Goal: Transaction & Acquisition: Purchase product/service

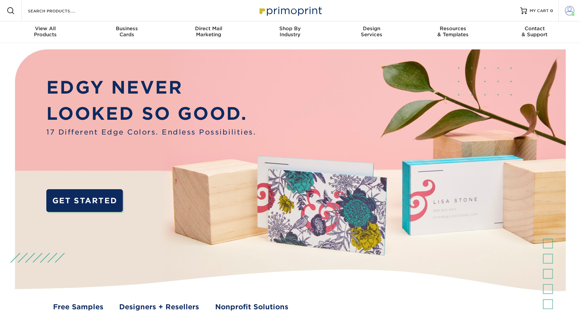
click at [566, 10] on span at bounding box center [569, 10] width 9 height 9
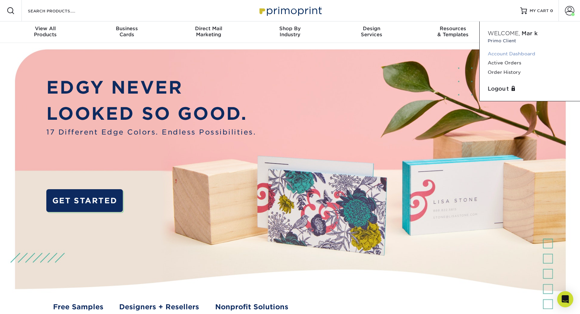
click at [502, 57] on link "Account Dashboard" at bounding box center [530, 53] width 84 height 9
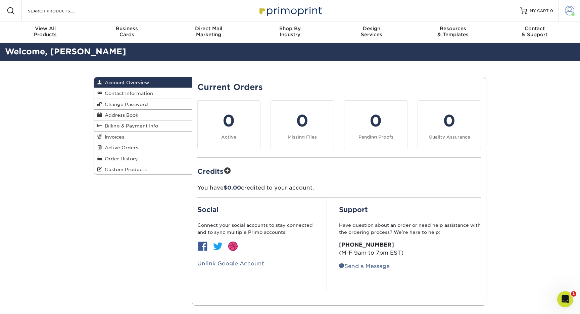
click at [574, 12] on span at bounding box center [569, 10] width 9 height 9
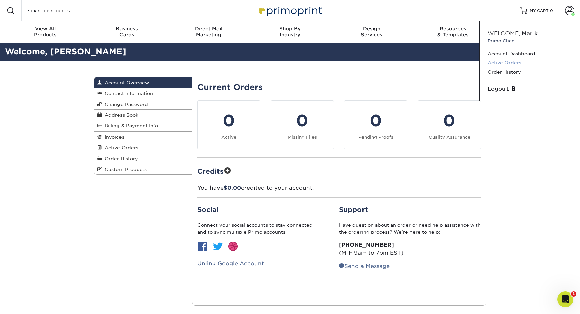
click at [509, 62] on link "Active Orders" at bounding box center [530, 62] width 84 height 9
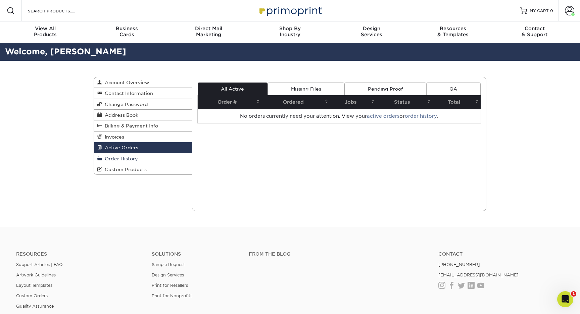
click at [146, 160] on link "Order History" at bounding box center [143, 158] width 98 height 11
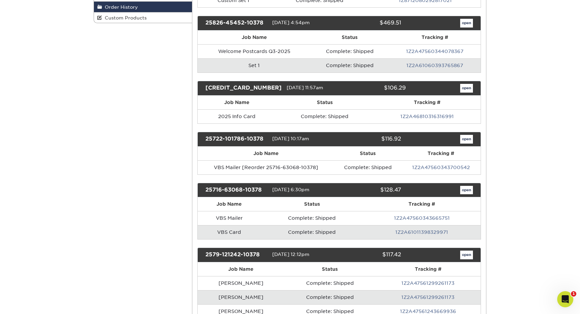
scroll to position [152, 0]
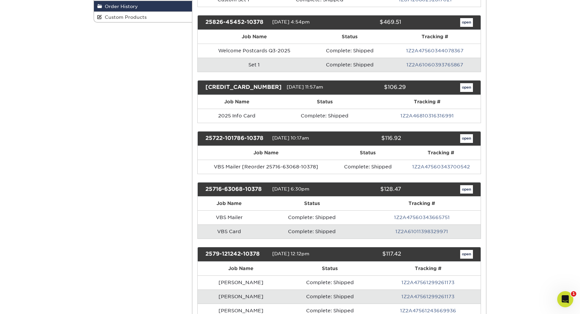
click at [471, 191] on link "open" at bounding box center [466, 189] width 13 height 9
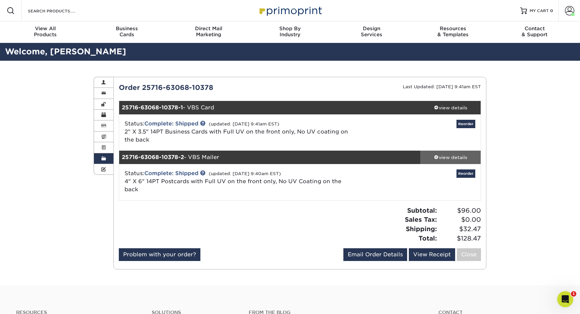
click at [448, 158] on div "view details" at bounding box center [450, 157] width 60 height 7
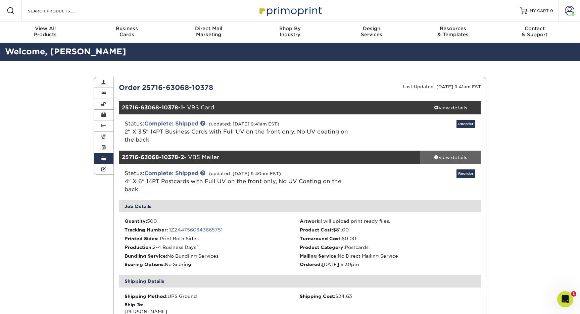
click at [445, 157] on div "view details" at bounding box center [450, 157] width 60 height 7
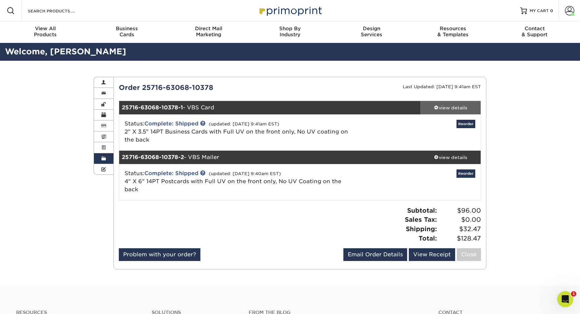
click at [465, 104] on div "view details" at bounding box center [450, 107] width 60 height 7
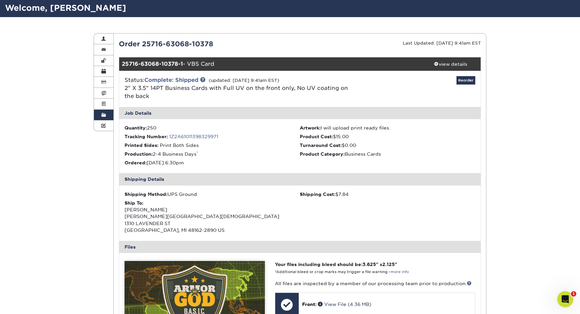
scroll to position [47, 0]
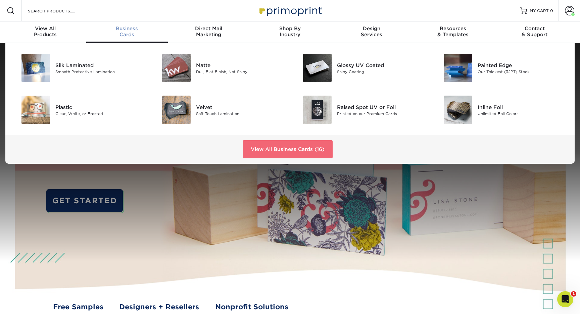
click at [286, 144] on link "View All Business Cards (16)" at bounding box center [288, 149] width 90 height 18
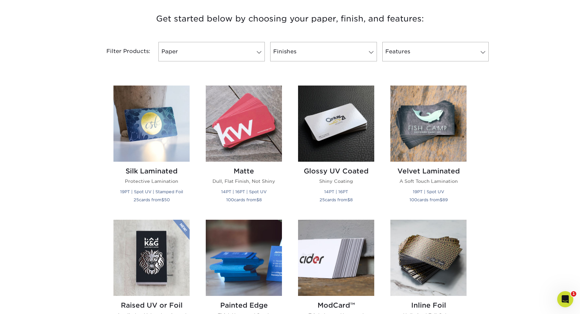
scroll to position [264, 0]
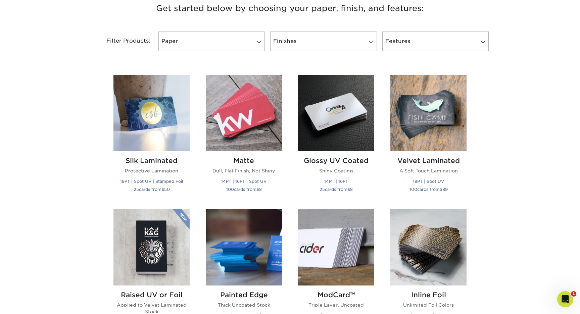
click at [353, 4] on h3 "Get started below by choosing your paper, finish, and features:" at bounding box center [290, 8] width 393 height 30
click at [354, 1] on h3 "Get started below by choosing your paper, finish, and features:" at bounding box center [290, 8] width 393 height 30
click at [341, 101] on img at bounding box center [336, 113] width 76 height 76
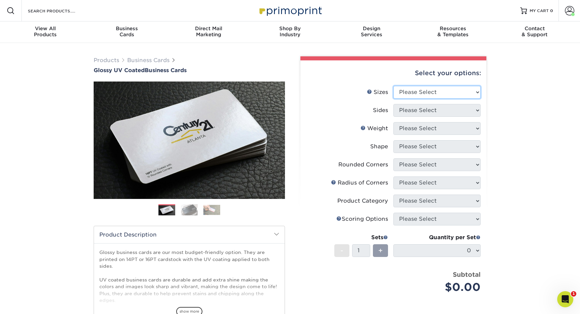
select select "2.50x2.50"
click at [442, 116] on li "Sides Please Select Print Both Sides Print Front Only" at bounding box center [393, 113] width 175 height 18
select select "13abbda7-1d64-4f25-8bb2-c179b224825d"
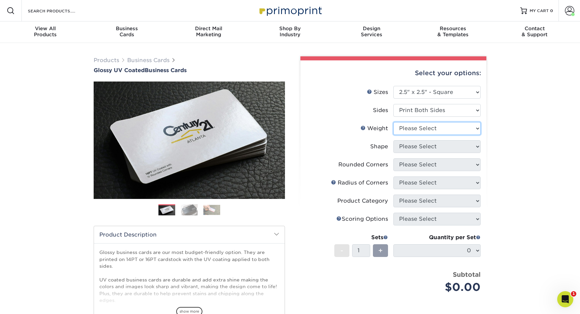
select select "14PT"
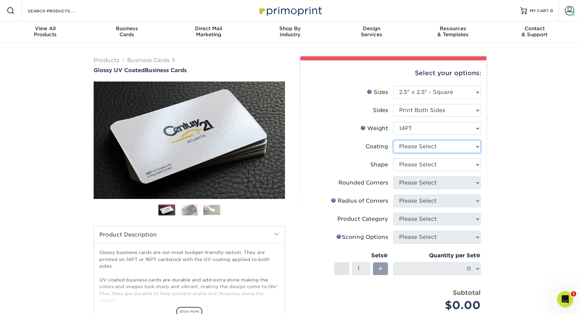
select select "ae367451-b2b8-45df-a344-0f05b6a12993"
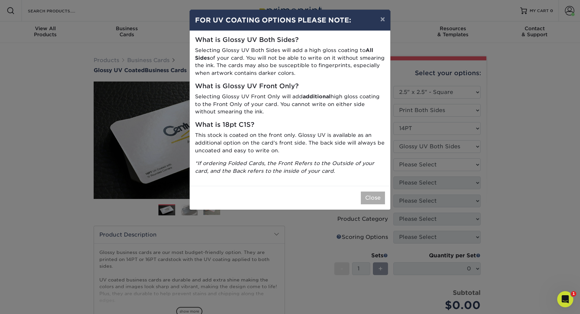
click at [371, 192] on button "Close" at bounding box center [373, 198] width 24 height 13
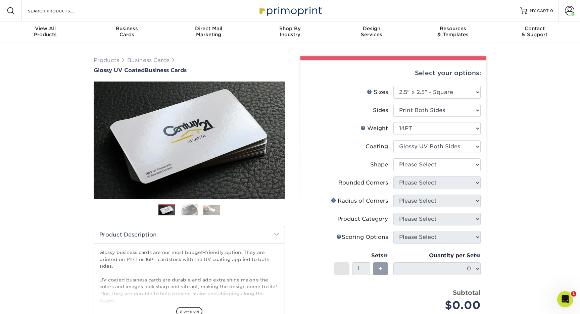
click at [413, 171] on li "Shape Please Select Standard" at bounding box center [393, 167] width 175 height 18
select select "standard"
select select "0"
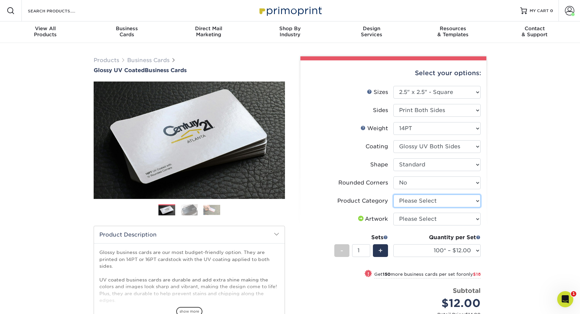
select select "3b5148f1-0588-4f88-a218-97bcfdce65c1"
select select "upload"
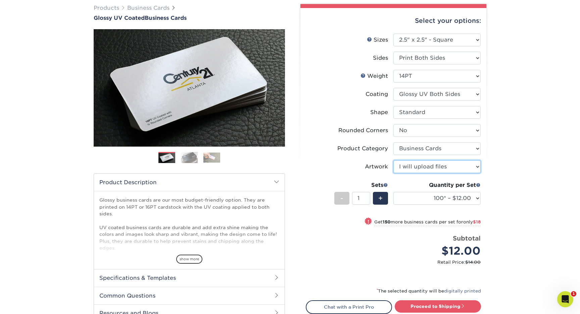
scroll to position [106, 0]
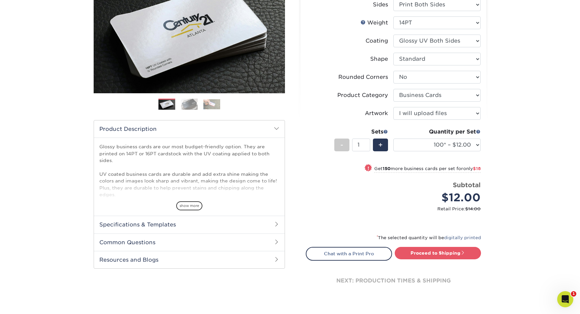
click at [461, 151] on div "Quantity per Set 100* – $12.00 250* – $30.00 500 – $59.00 1000 – $72.00 2500 – …" at bounding box center [436, 143] width 87 height 31
select select "1000 – $72.00"
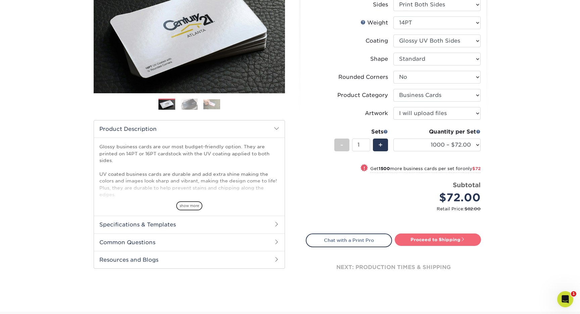
click at [446, 238] on link "Proceed to Shipping" at bounding box center [438, 240] width 86 height 12
type input "Set 1"
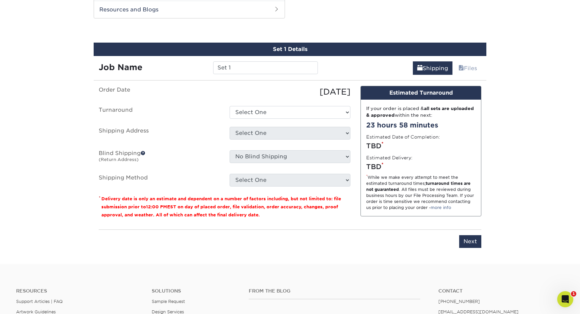
scroll to position [357, 0]
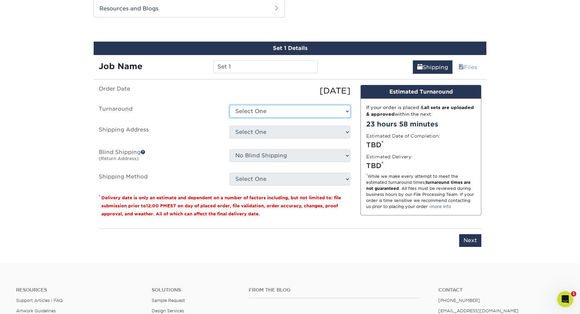
select select "45085715-a517-484f-9e07-9d858a95abbc"
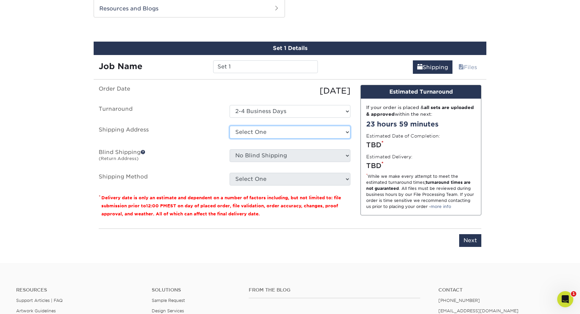
select select "280563"
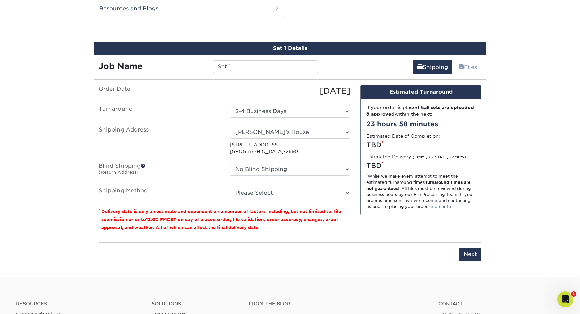
click at [264, 186] on ul "Order Date 09/23/2025 Turnaround Select One 2-4 Business Days 2 Day Next Busine…" at bounding box center [225, 142] width 252 height 114
select select "03"
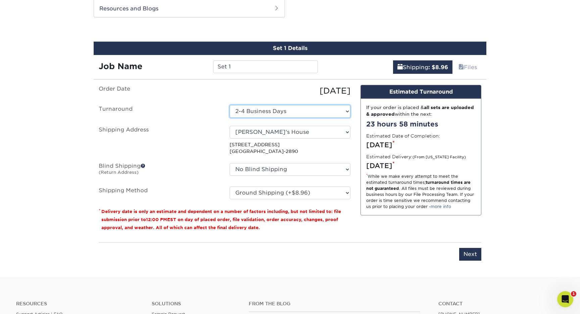
select select "9c6bb749-f5ea-43ff-a60b-72ebf4e05e09"
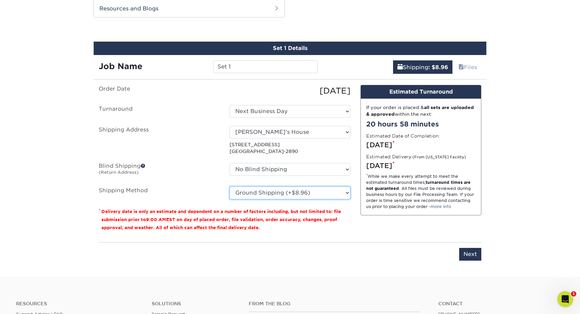
select select "13"
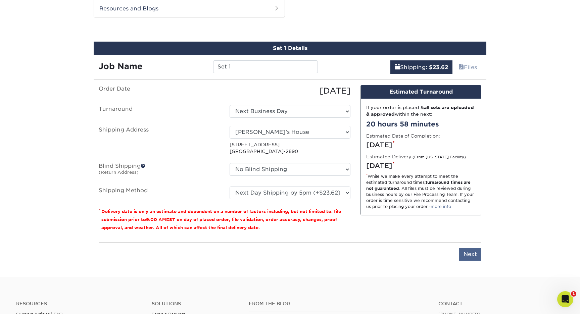
click at [473, 251] on input "Next" at bounding box center [470, 254] width 22 height 13
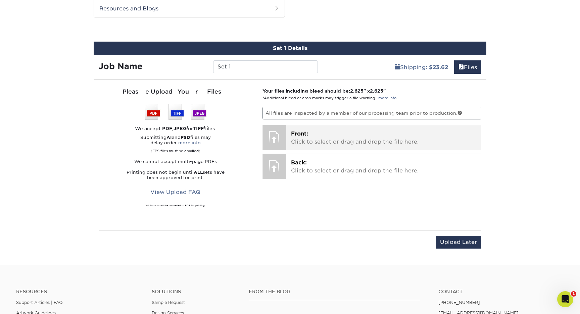
click at [322, 134] on p "Front: Click to select or drag and drop the file here." at bounding box center [384, 138] width 186 height 16
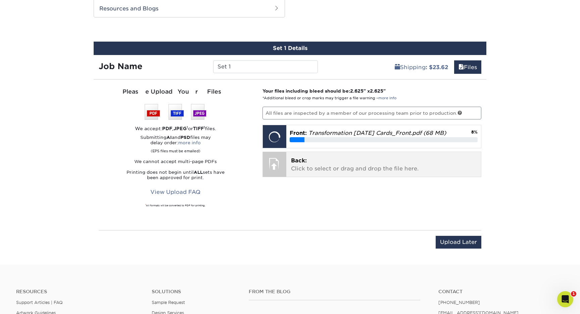
click at [359, 169] on p "Back: Click to select or drag and drop the file here." at bounding box center [384, 165] width 186 height 16
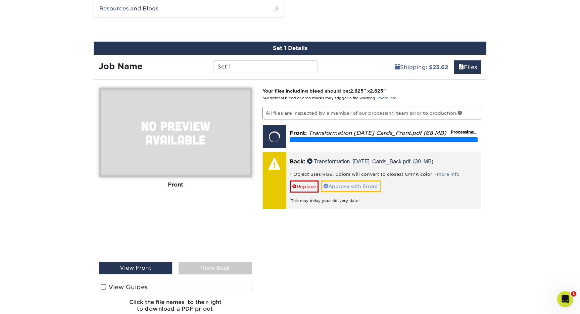
click at [365, 186] on link "Approve with Errors *" at bounding box center [351, 186] width 60 height 11
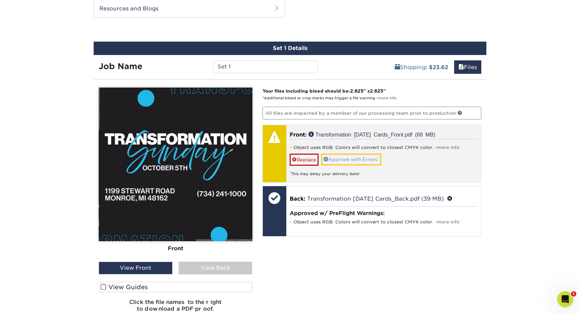
click at [364, 158] on link "Approve with Errors *" at bounding box center [351, 159] width 60 height 11
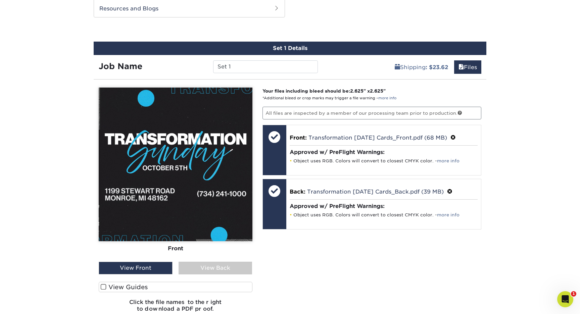
click at [181, 287] on label "View Guides" at bounding box center [176, 287] width 154 height 10
click at [0, 0] on input "View Guides" at bounding box center [0, 0] width 0 height 0
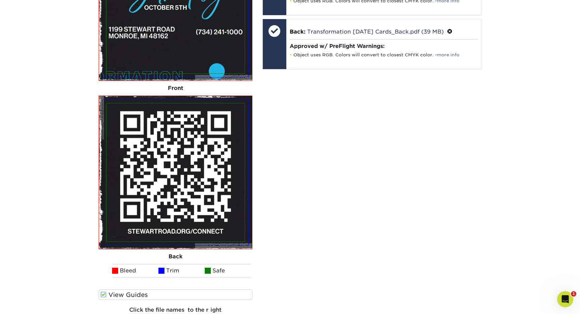
scroll to position [524, 0]
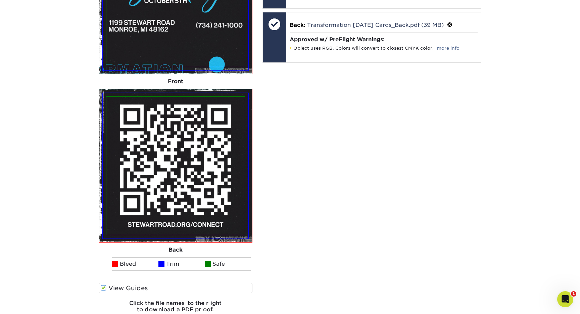
click at [173, 286] on label "View Guides" at bounding box center [176, 288] width 154 height 10
click at [0, 0] on input "View Guides" at bounding box center [0, 0] width 0 height 0
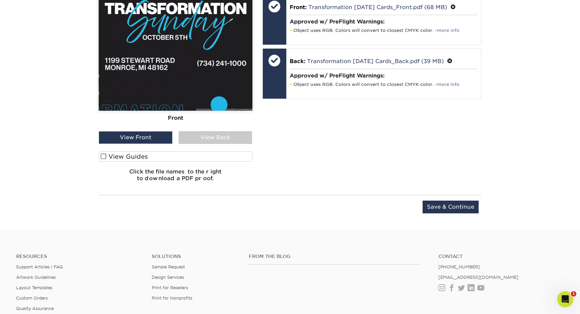
scroll to position [393, 0]
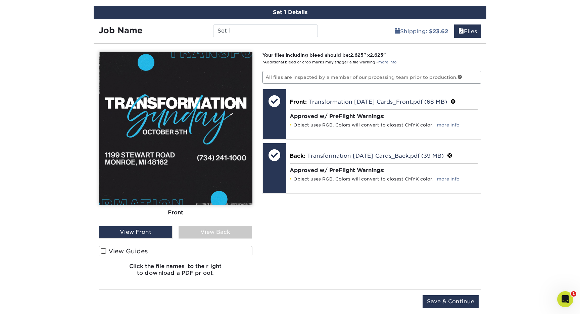
click at [225, 235] on div "View Back" at bounding box center [216, 232] width 74 height 13
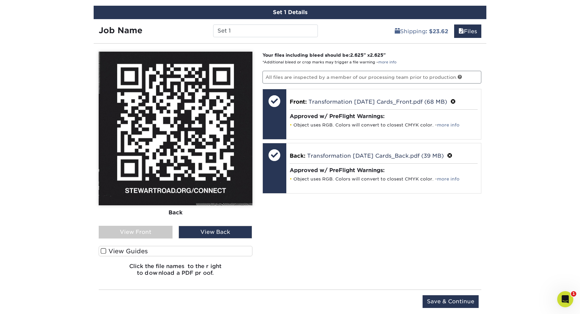
click at [166, 227] on div "View Front" at bounding box center [136, 232] width 74 height 13
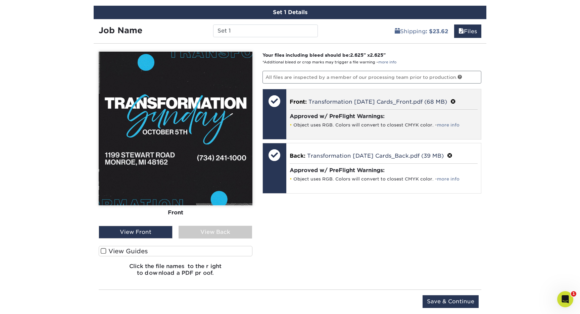
click at [452, 101] on span at bounding box center [453, 102] width 5 height 6
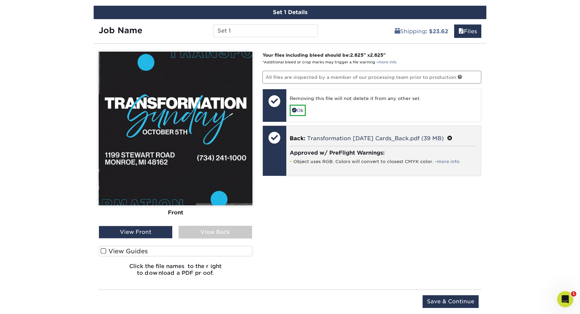
click at [448, 135] on span at bounding box center [449, 138] width 5 height 6
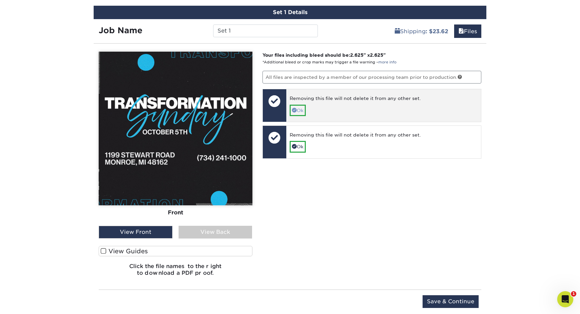
click at [301, 111] on link "Ok" at bounding box center [298, 110] width 16 height 11
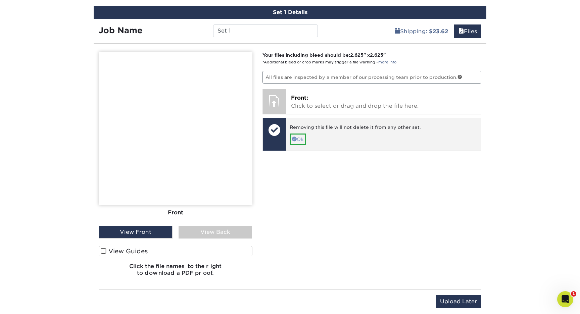
click at [300, 139] on link "Ok" at bounding box center [298, 139] width 16 height 11
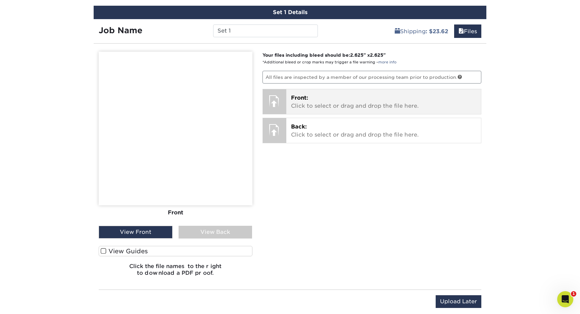
click at [323, 108] on p "Front: Click to select or drag and drop the file here." at bounding box center [384, 102] width 186 height 16
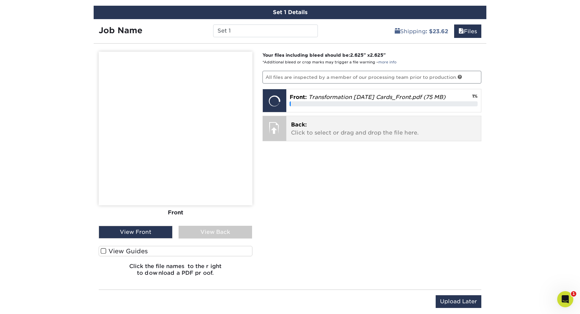
click at [381, 133] on p "Back: Click to select or drag and drop the file here." at bounding box center [384, 129] width 186 height 16
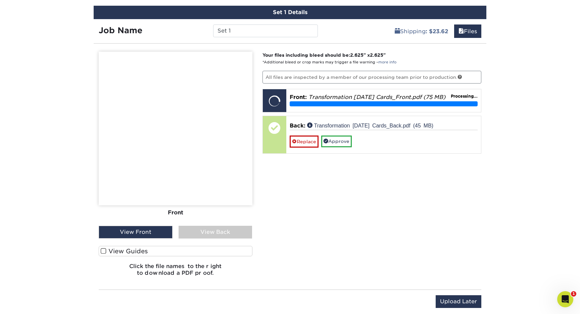
click at [232, 232] on div "View Back" at bounding box center [216, 232] width 74 height 13
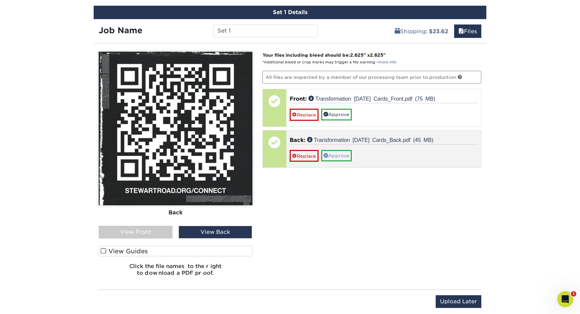
click at [345, 153] on link "Approve" at bounding box center [336, 155] width 31 height 11
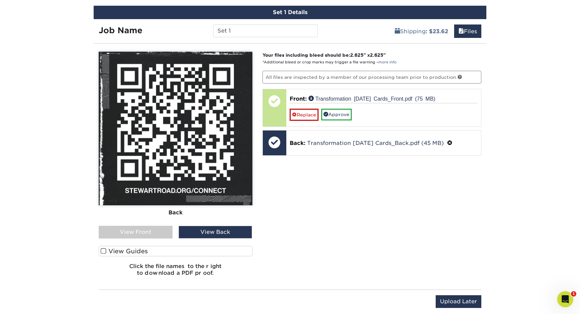
click at [129, 231] on div "View Front" at bounding box center [136, 232] width 74 height 13
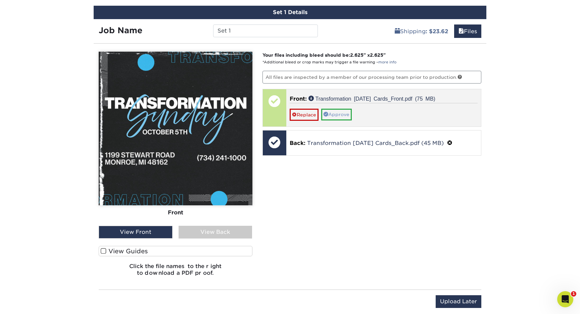
click at [344, 113] on link "Approve" at bounding box center [336, 114] width 31 height 11
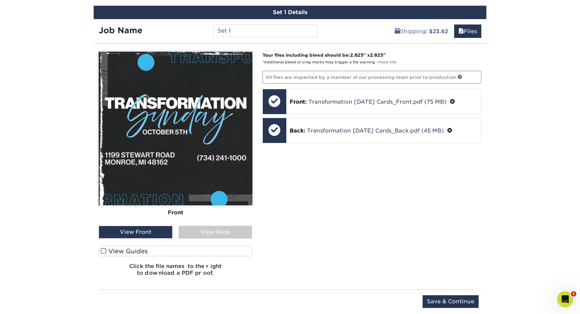
click at [226, 250] on label "View Guides" at bounding box center [176, 251] width 154 height 10
click at [0, 0] on input "View Guides" at bounding box center [0, 0] width 0 height 0
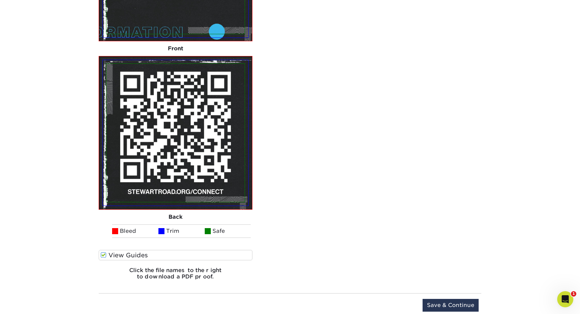
scroll to position [584, 0]
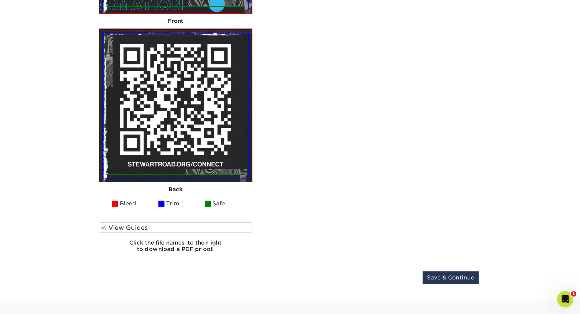
click at [219, 229] on label "View Guides" at bounding box center [176, 228] width 154 height 10
click at [0, 0] on input "View Guides" at bounding box center [0, 0] width 0 height 0
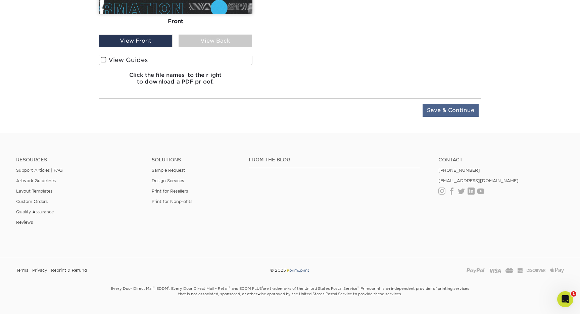
click at [448, 108] on input "Save & Continue" at bounding box center [451, 110] width 56 height 13
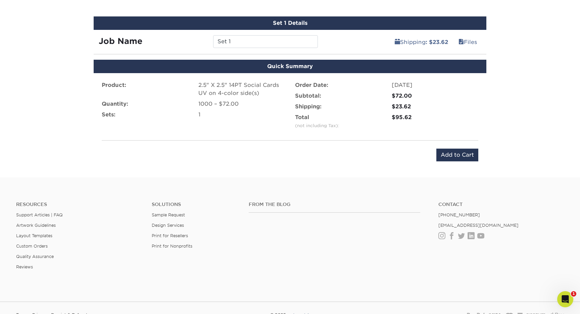
scroll to position [373, 0]
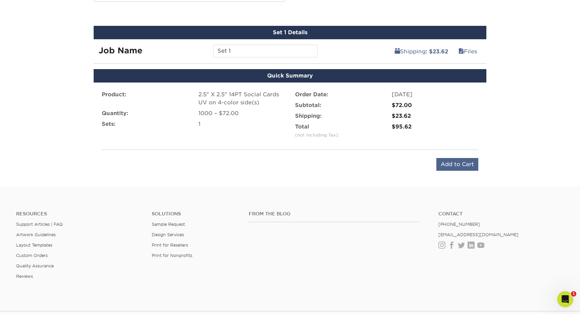
click at [458, 161] on input "Add to Cart" at bounding box center [457, 164] width 42 height 13
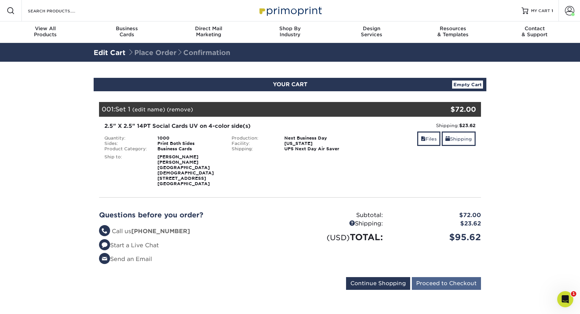
click at [471, 277] on input "Proceed to Checkout" at bounding box center [446, 283] width 69 height 13
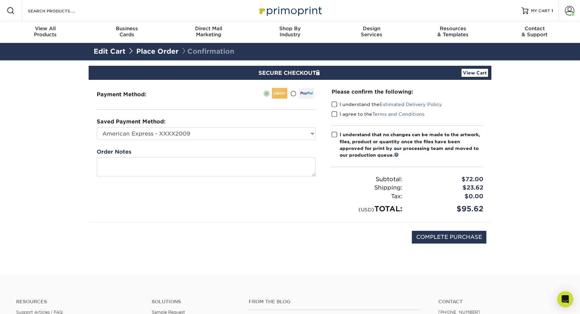
click at [343, 134] on div "I understand that no changes can be made to the artwork, files, product or quan…" at bounding box center [412, 145] width 144 height 28
click at [0, 0] on input "I understand that no changes can be made to the artwork, files, product or quan…" at bounding box center [0, 0] width 0 height 0
drag, startPoint x: 334, startPoint y: 116, endPoint x: 334, endPoint y: 109, distance: 7.4
click at [334, 116] on span at bounding box center [335, 114] width 6 height 6
click at [0, 0] on input "I agree to the Terms and Conditions" at bounding box center [0, 0] width 0 height 0
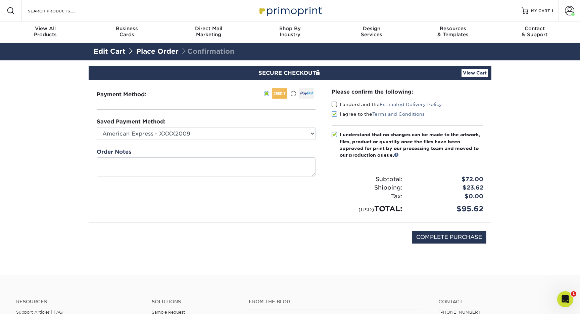
click at [334, 107] on span at bounding box center [335, 104] width 6 height 6
click at [0, 0] on input "I understand the Estimated Delivery Policy" at bounding box center [0, 0] width 0 height 0
click at [443, 235] on input "COMPLETE PURCHASE" at bounding box center [449, 237] width 75 height 13
type input "PROCESSING, PLEASE WAIT..."
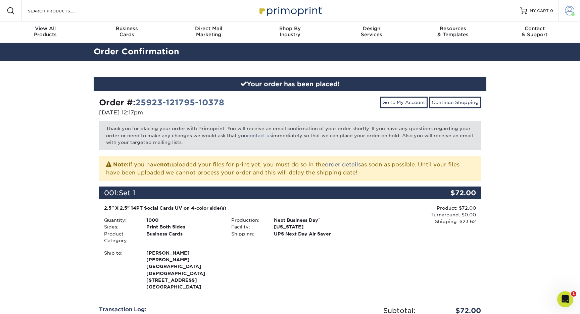
click at [568, 7] on span at bounding box center [569, 10] width 9 height 9
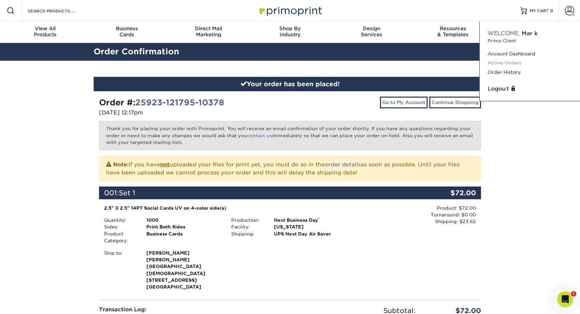
click at [516, 62] on link "Active Orders" at bounding box center [530, 62] width 84 height 9
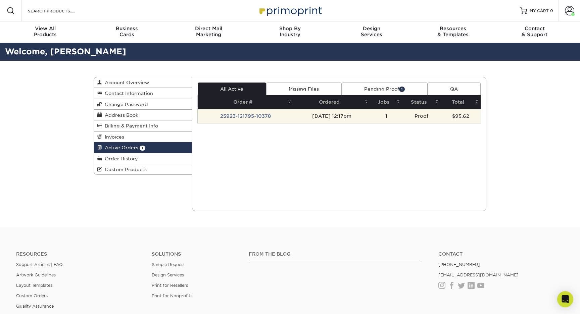
click at [412, 121] on td "Proof" at bounding box center [421, 116] width 39 height 14
